Goal: Task Accomplishment & Management: Use online tool/utility

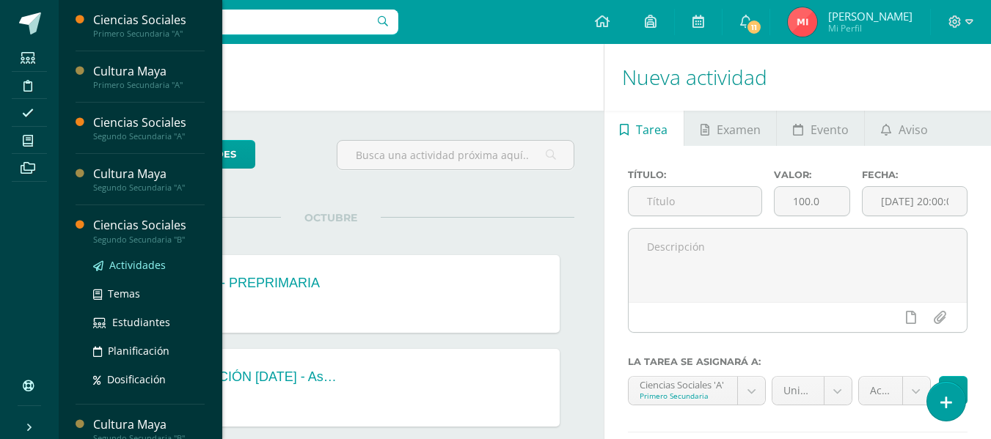
click at [142, 268] on span "Actividades" at bounding box center [137, 265] width 56 height 14
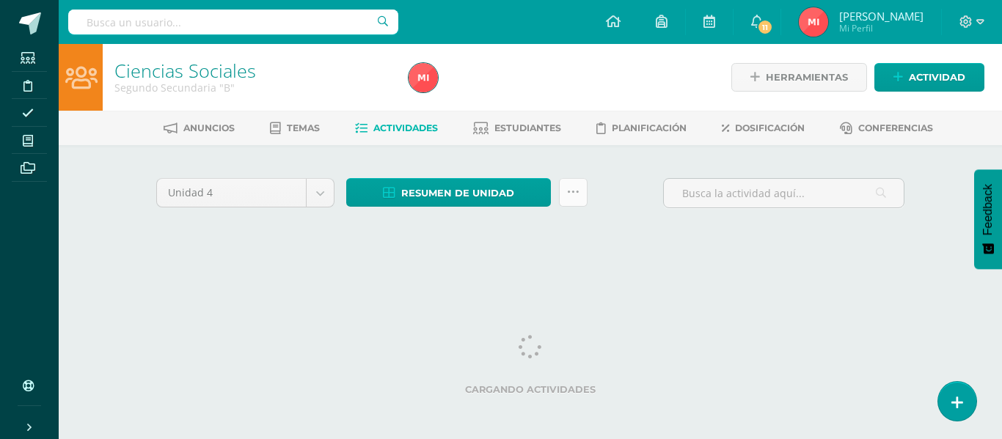
click at [574, 194] on icon at bounding box center [573, 192] width 12 height 12
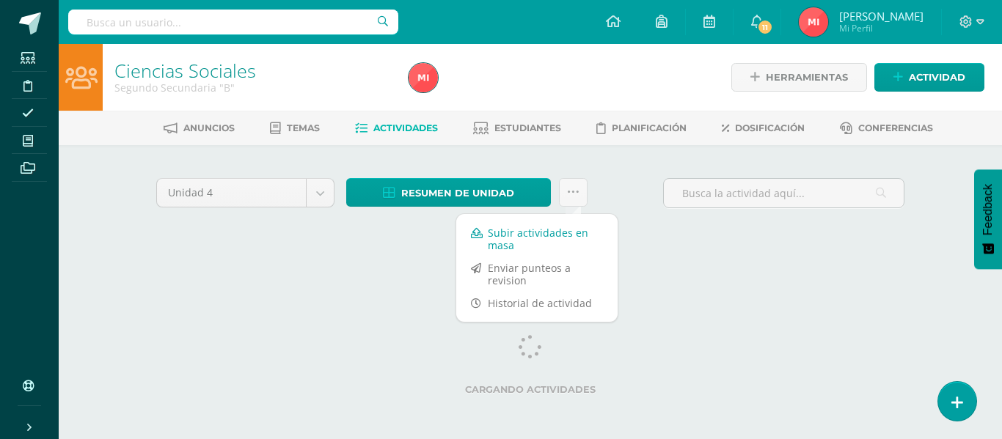
click at [551, 241] on link "Subir actividades en masa" at bounding box center [536, 239] width 161 height 35
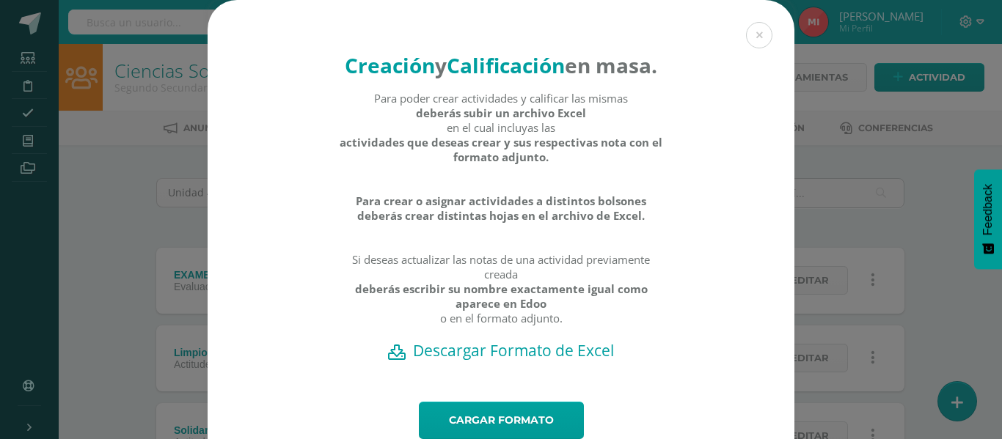
click at [540, 361] on h2 "Descargar Formato de Excel" at bounding box center [501, 350] width 536 height 21
